Goal: Task Accomplishment & Management: Use online tool/utility

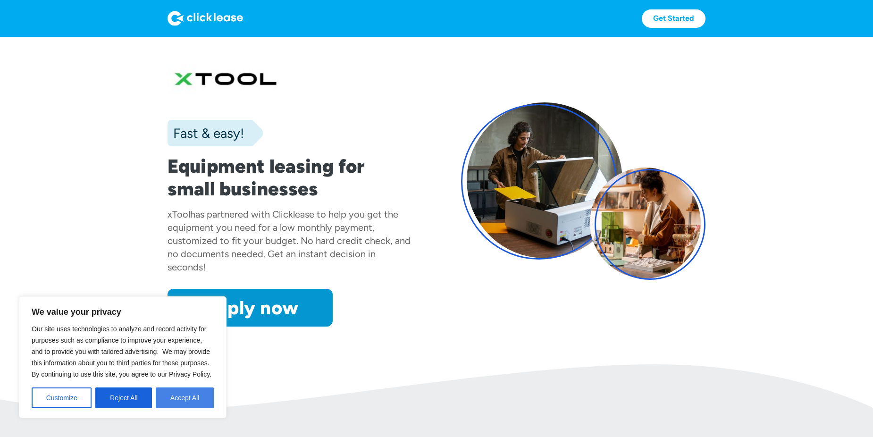
click at [192, 400] on button "Accept All" at bounding box center [185, 397] width 58 height 21
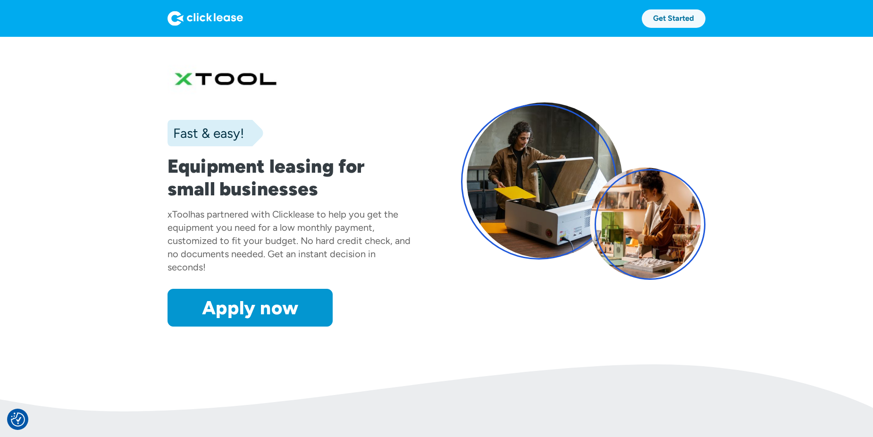
click at [675, 21] on link "Get Started" at bounding box center [674, 18] width 64 height 18
